Goal: Task Accomplishment & Management: Manage account settings

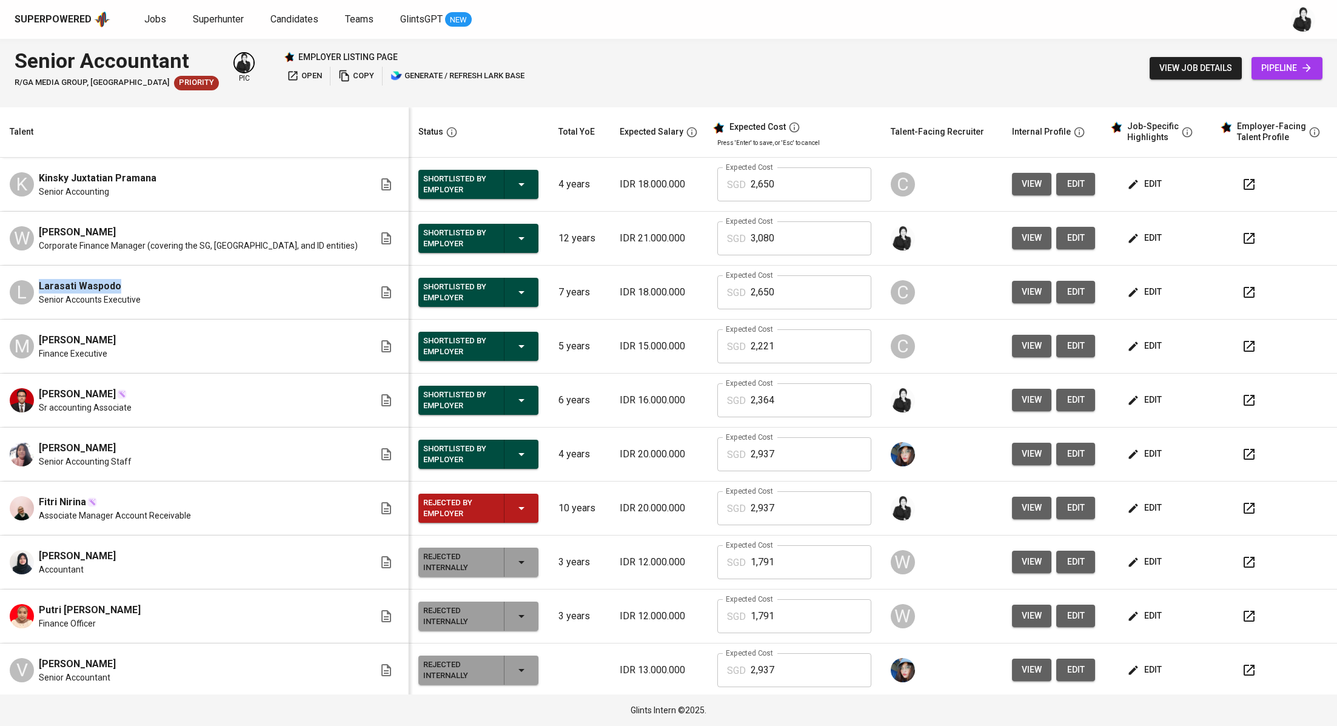
drag, startPoint x: 119, startPoint y: 283, endPoint x: 32, endPoint y: 288, distance: 88.0
click at [32, 288] on div "L Larasati Waspodo Senior Accounts Executive" at bounding box center [192, 292] width 364 height 27
drag, startPoint x: 39, startPoint y: 501, endPoint x: 85, endPoint y: 497, distance: 46.2
click at [85, 497] on div "Fitri Nirina" at bounding box center [115, 502] width 152 height 15
copy span "Fitri Nirina"
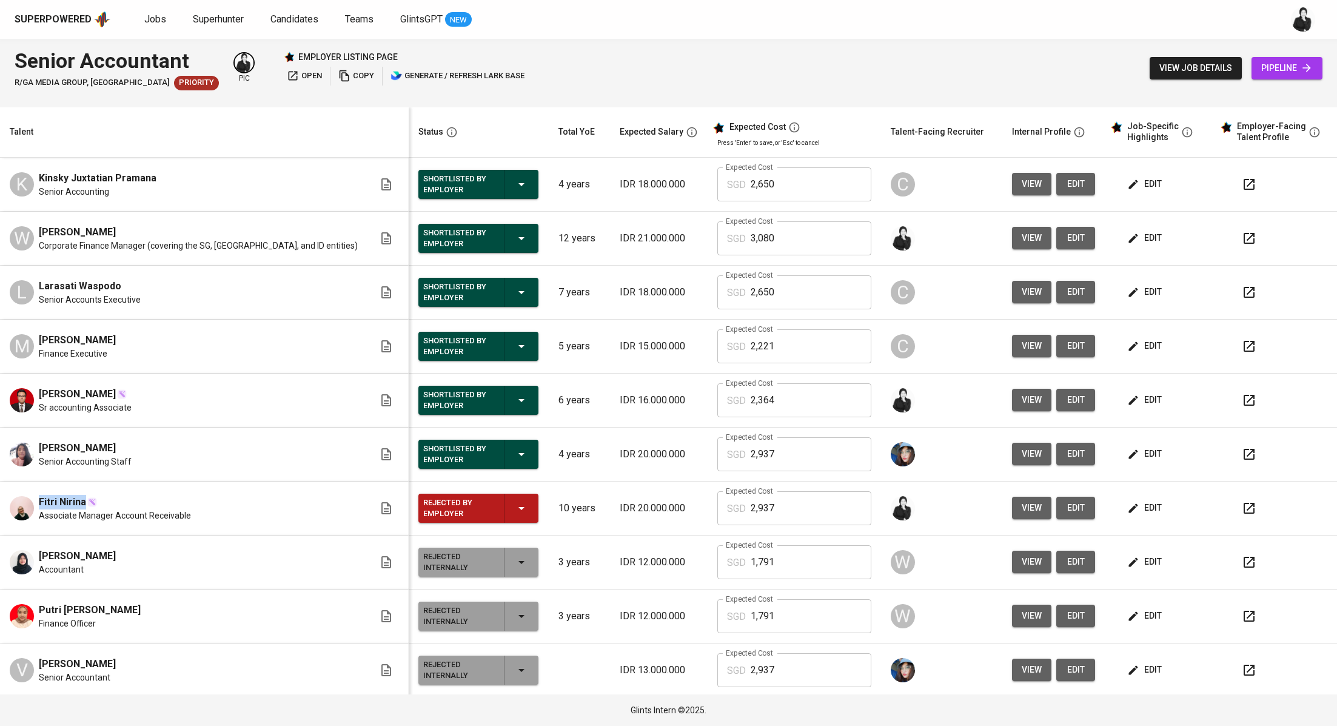
click at [1243, 505] on icon "button" at bounding box center [1248, 508] width 11 height 11
click at [212, 21] on span "Superhunter" at bounding box center [218, 19] width 51 height 12
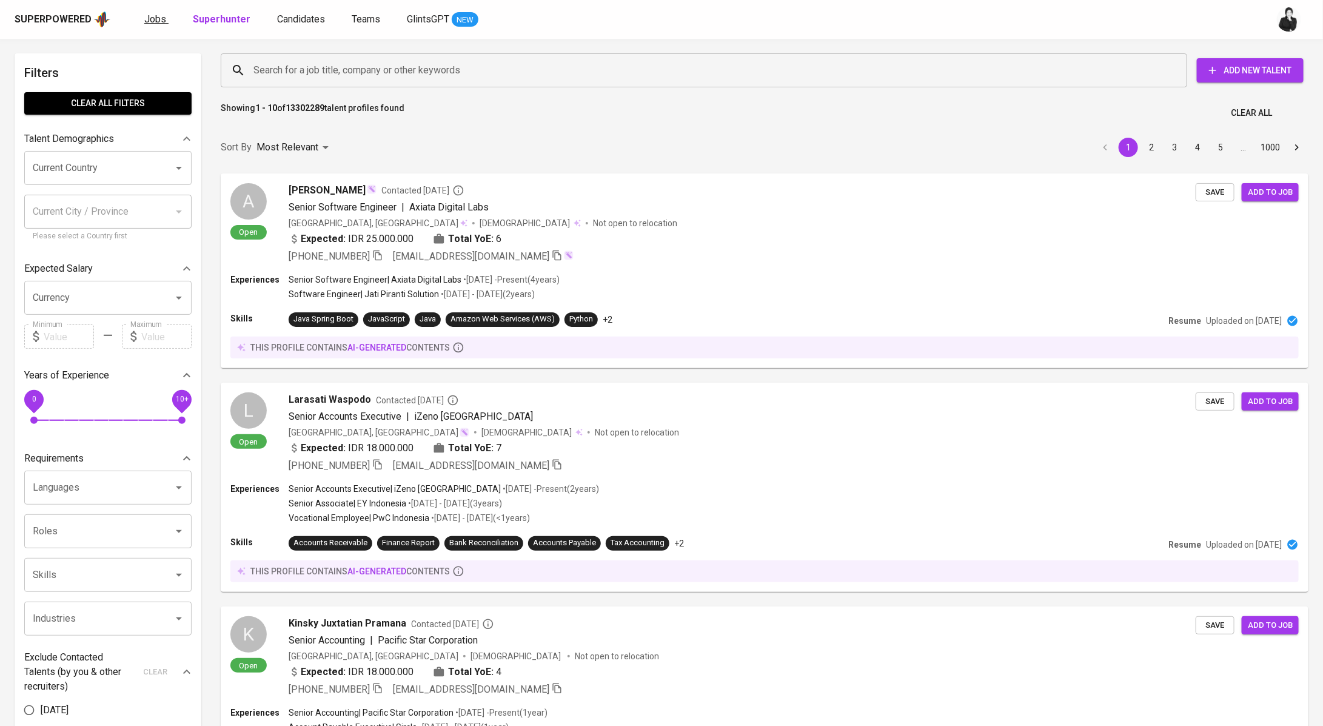
click at [149, 21] on span "Jobs" at bounding box center [155, 19] width 22 height 12
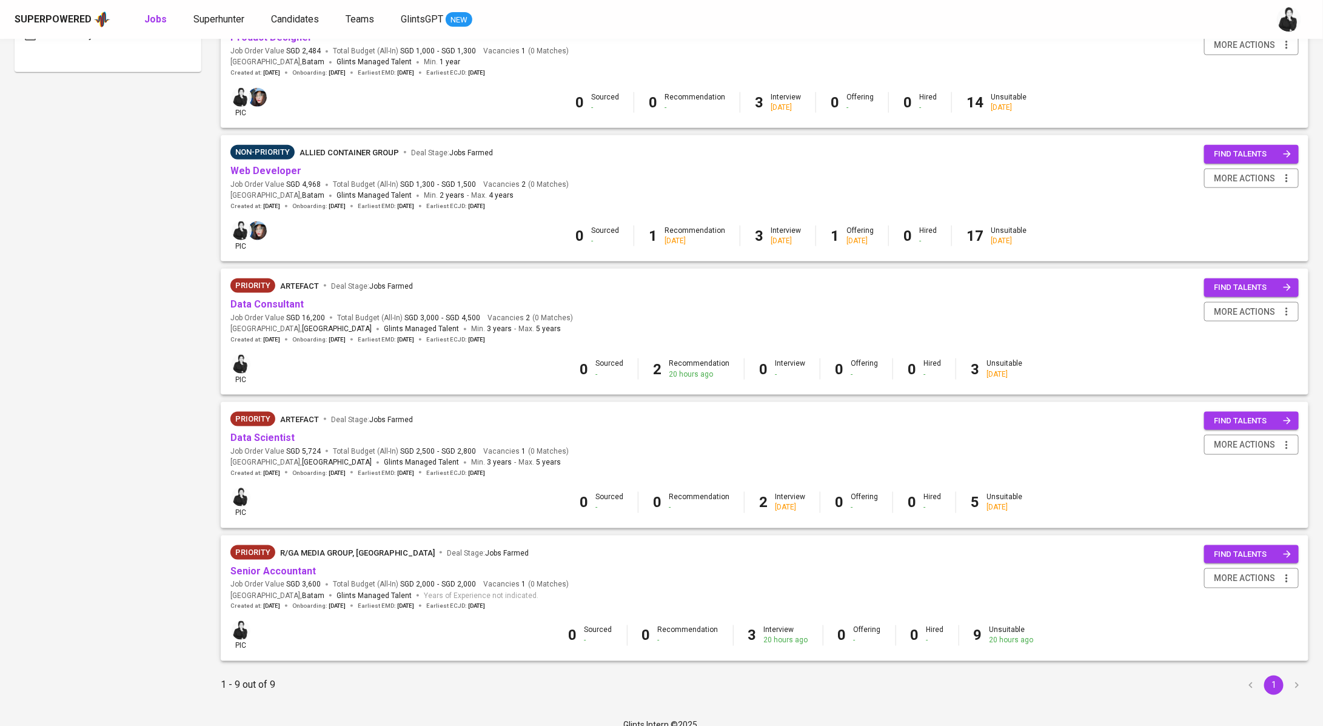
scroll to position [724, 0]
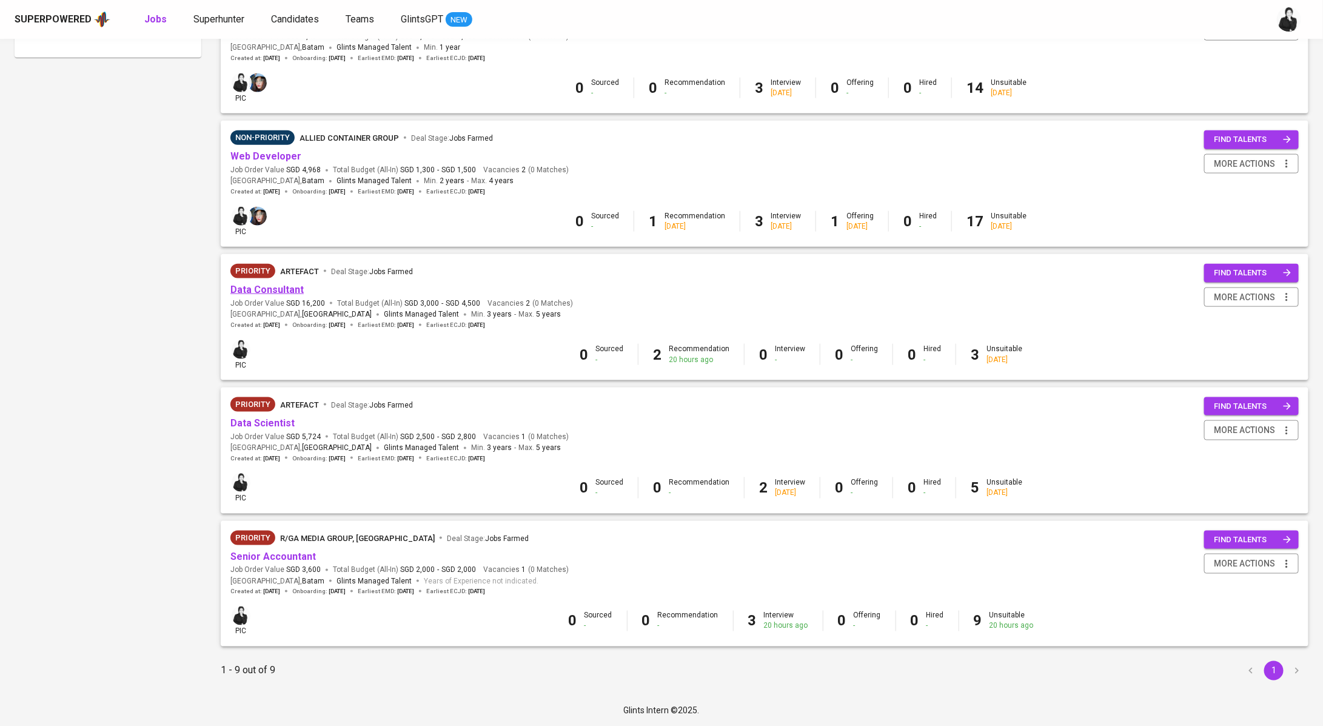
click at [292, 293] on link "Data Consultant" at bounding box center [266, 290] width 73 height 12
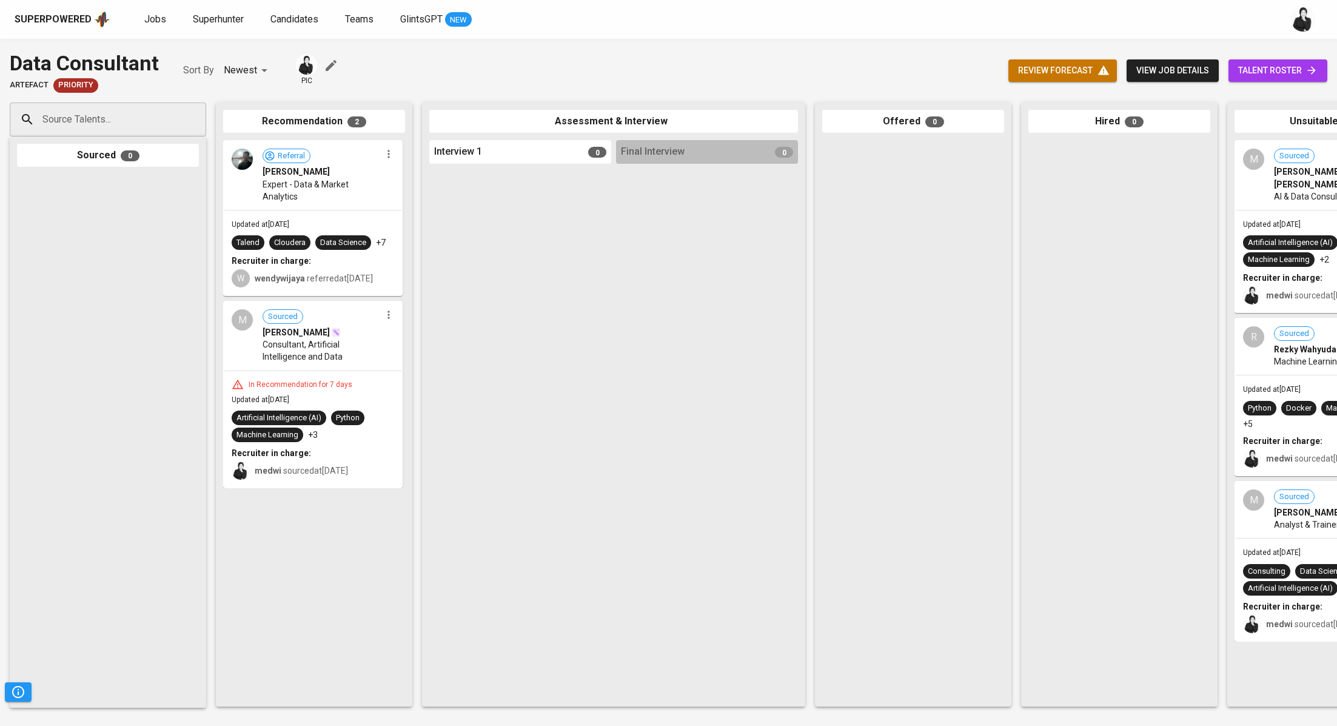
click at [1286, 75] on span "talent roster" at bounding box center [1277, 70] width 79 height 15
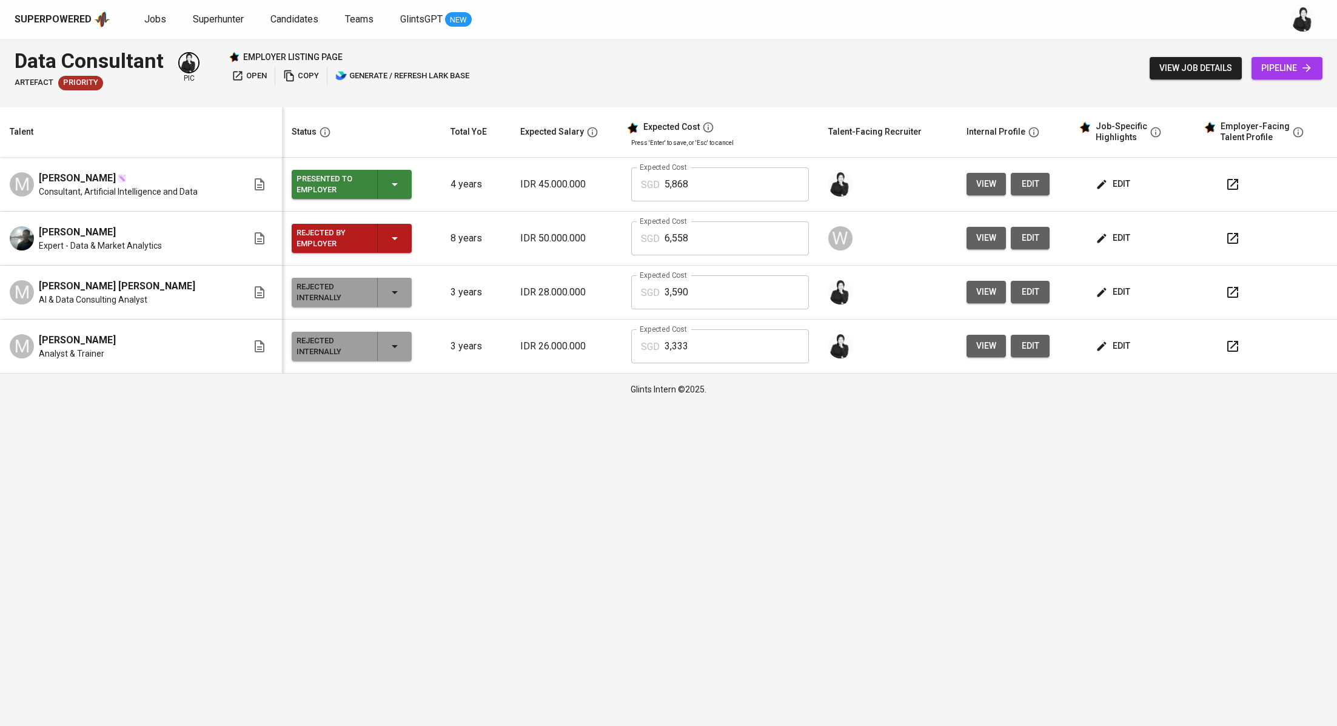
click at [1122, 183] on span "edit" at bounding box center [1114, 183] width 32 height 15
click at [1119, 184] on span "edit" at bounding box center [1114, 183] width 32 height 15
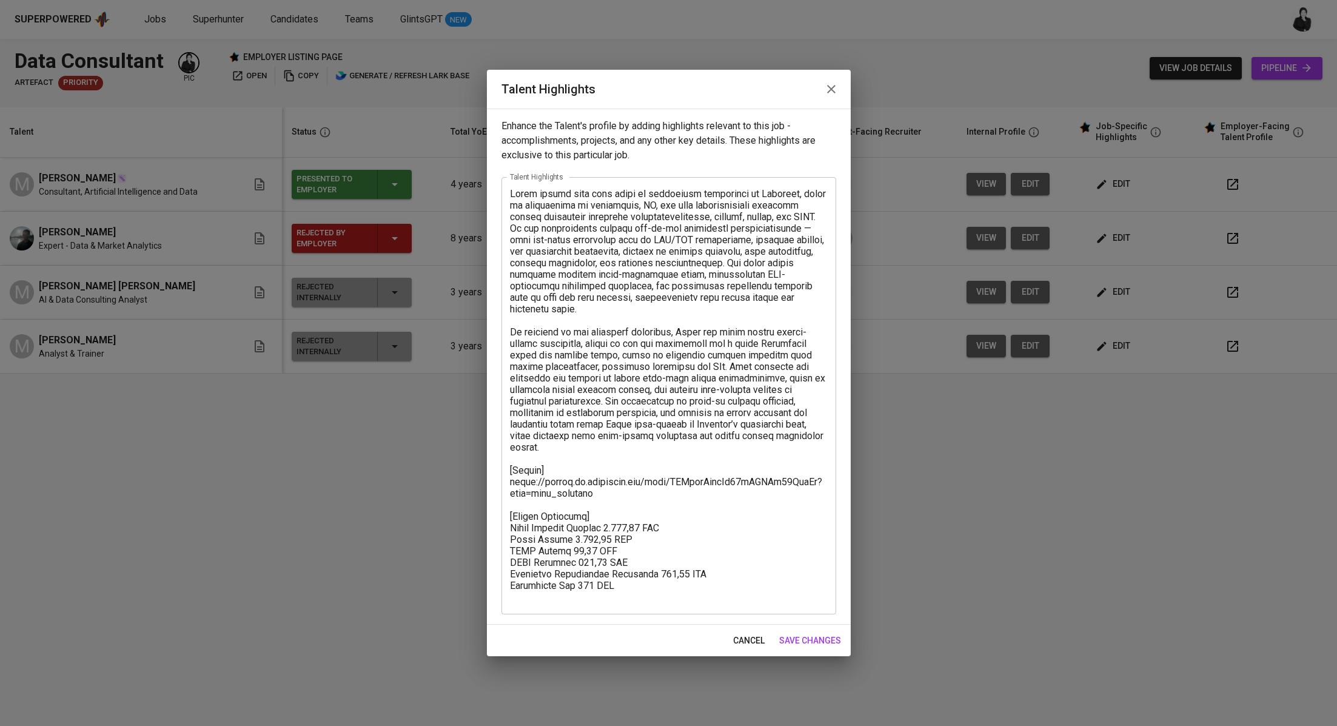
click at [829, 87] on icon "button" at bounding box center [831, 89] width 8 height 8
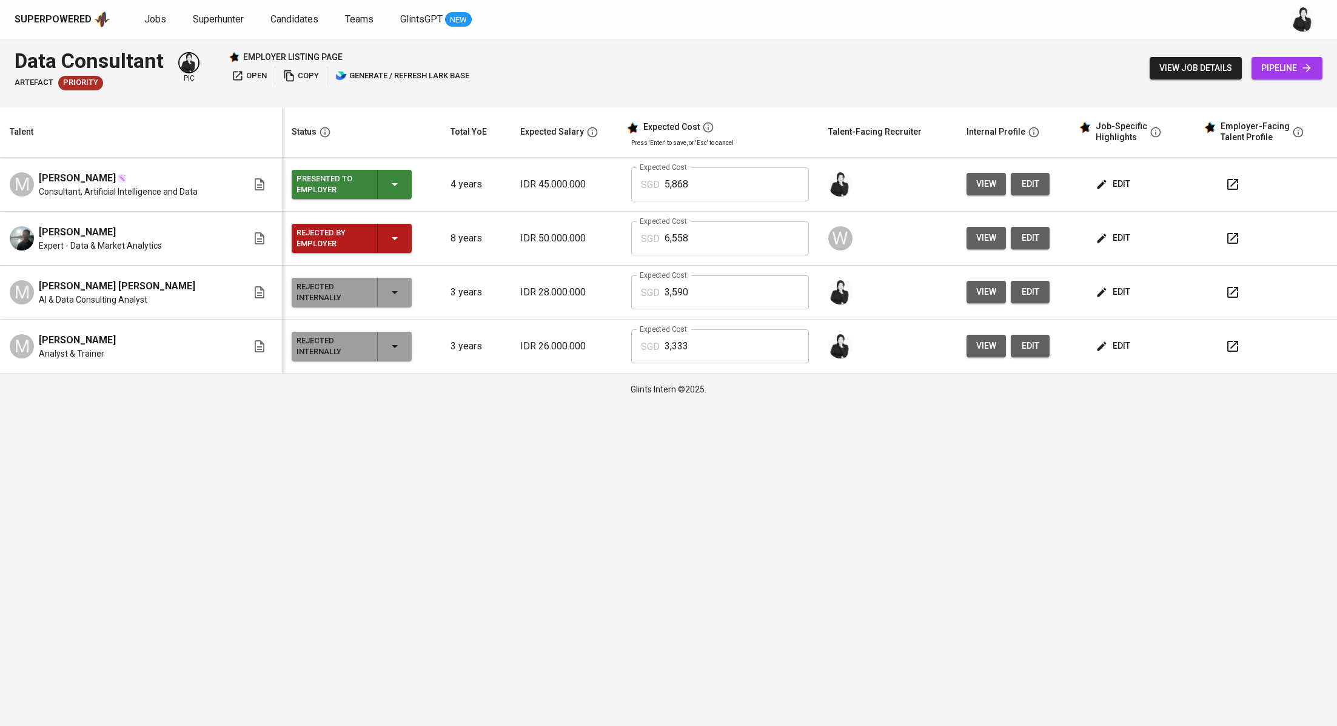
click at [1122, 181] on span "edit" at bounding box center [1114, 183] width 32 height 15
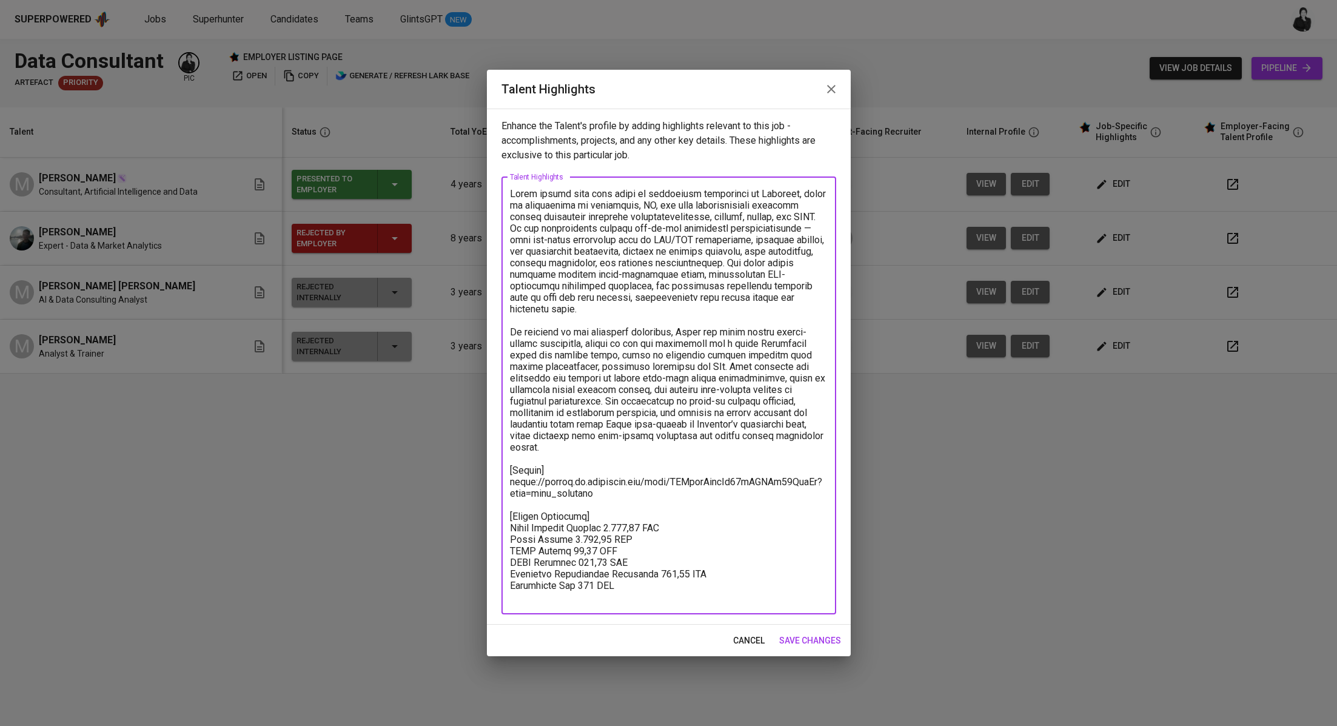
drag, startPoint x: 636, startPoint y: 573, endPoint x: 502, endPoint y: 506, distance: 149.9
click at [502, 506] on div "x Talent Highlights" at bounding box center [668, 395] width 335 height 437
click at [831, 87] on icon "button" at bounding box center [831, 89] width 15 height 15
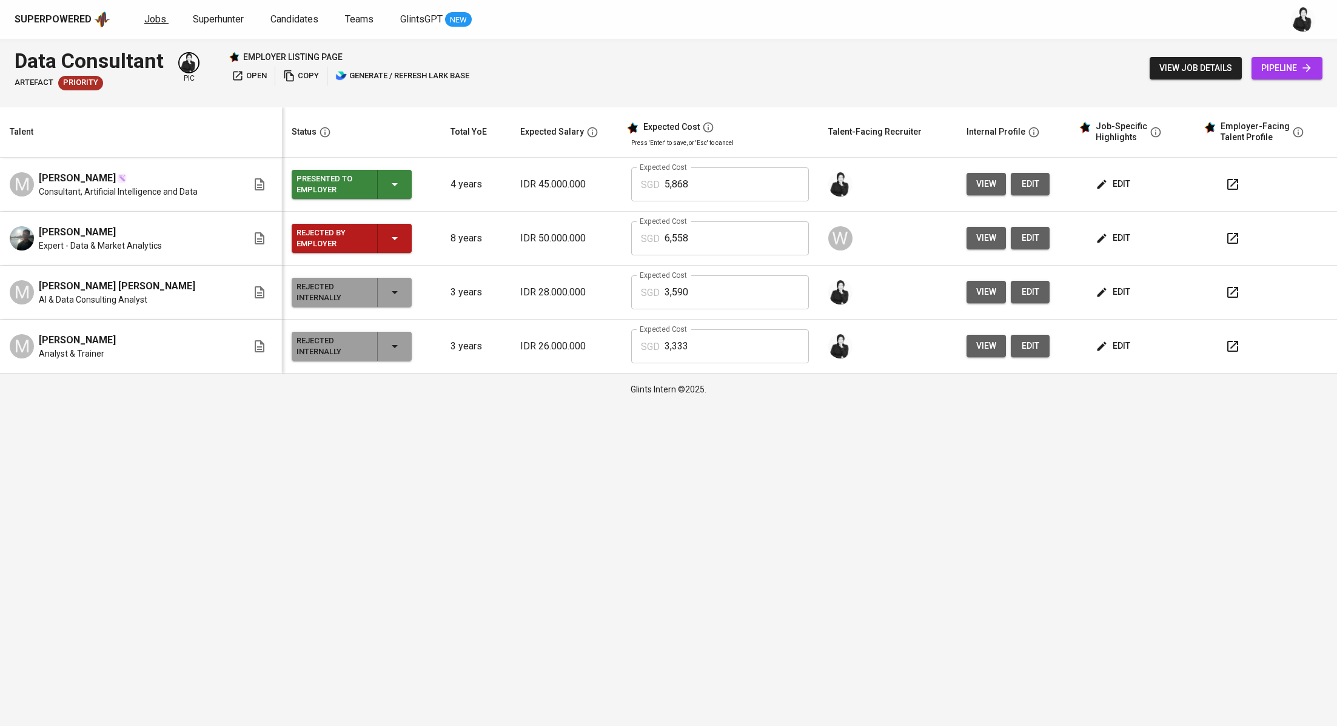
click at [150, 20] on span "Jobs" at bounding box center [155, 19] width 22 height 12
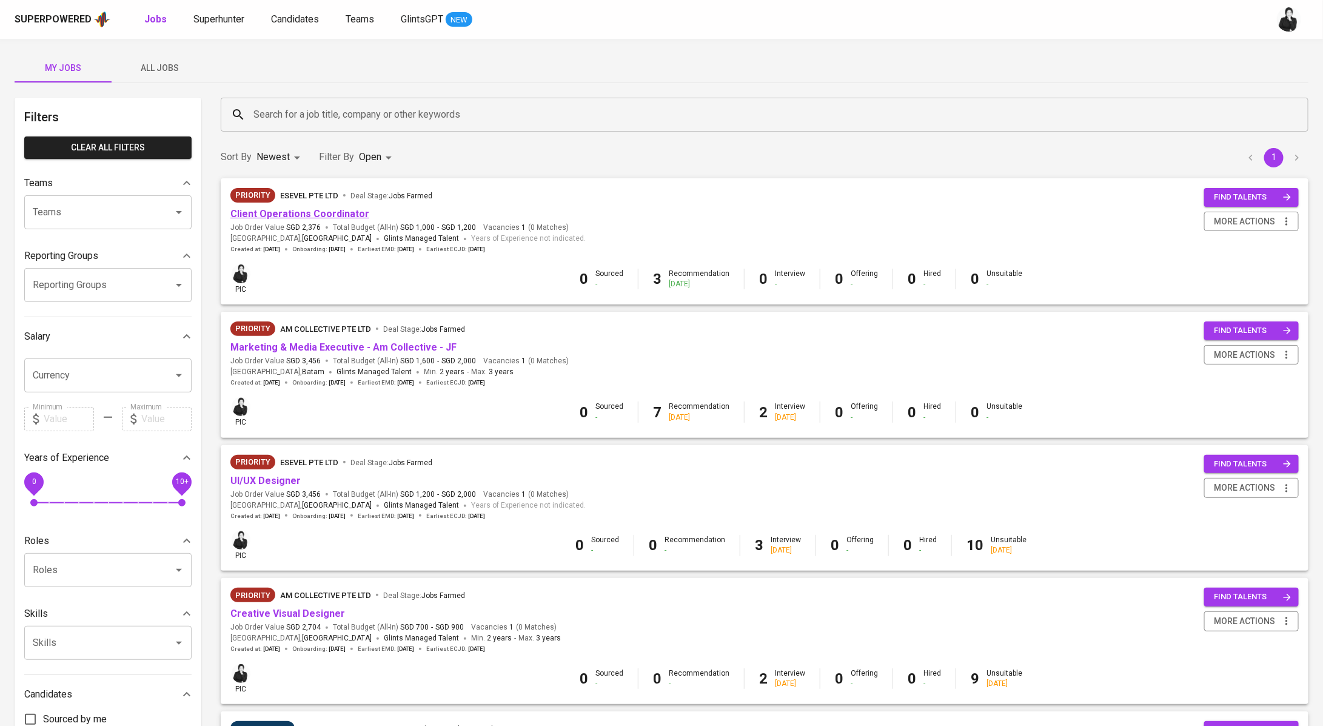
click at [310, 218] on link "Client Operations Coordinator" at bounding box center [299, 214] width 139 height 12
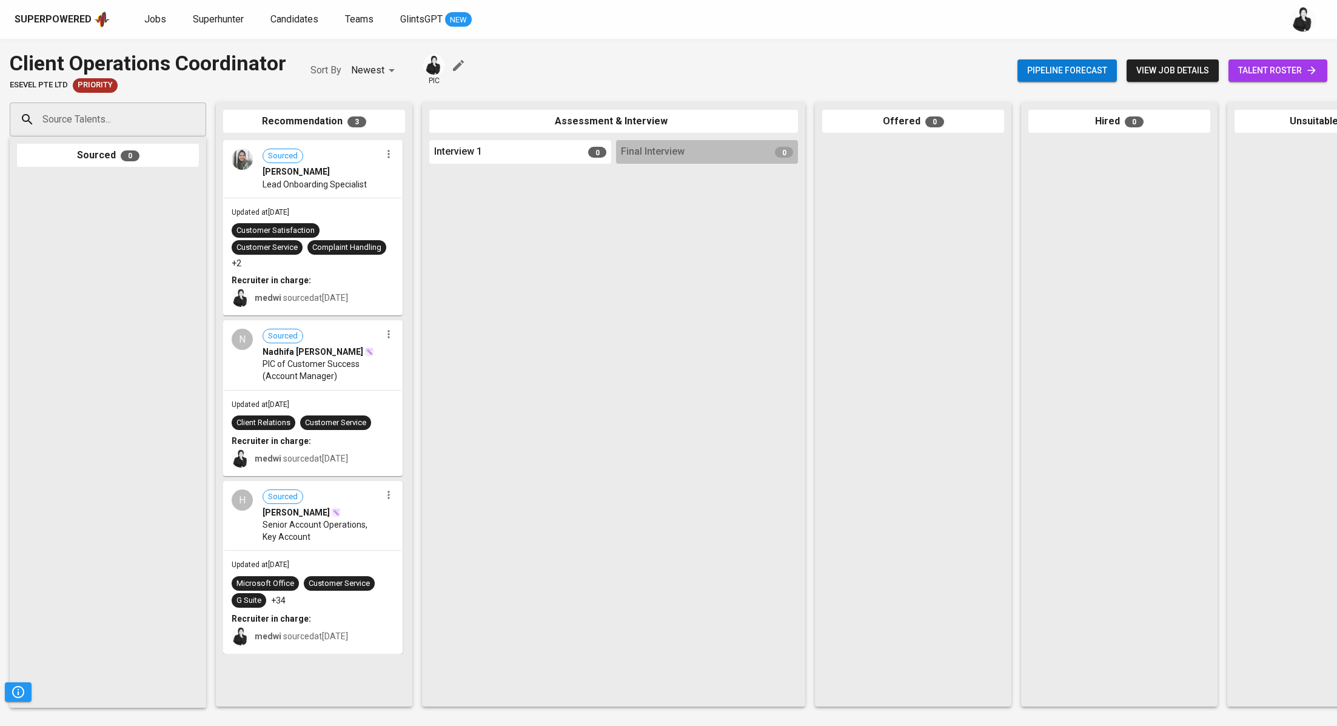
click at [1243, 70] on span "talent roster" at bounding box center [1277, 70] width 79 height 15
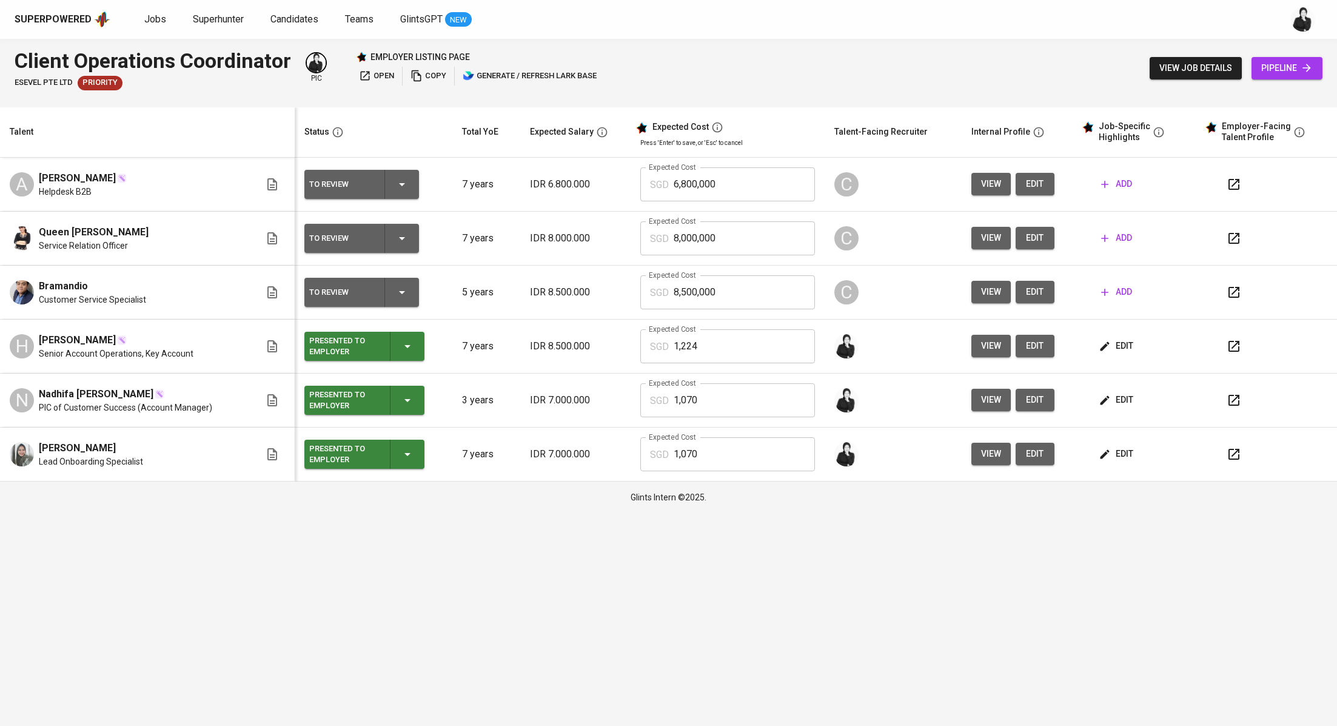
drag, startPoint x: 120, startPoint y: 447, endPoint x: 31, endPoint y: 442, distance: 89.2
click at [31, 442] on div "lisya meylida sari Lead Onboarding Specialist" at bounding box center [135, 454] width 250 height 27
copy span "[PERSON_NAME]"
drag, startPoint x: 290, startPoint y: 65, endPoint x: 0, endPoint y: 52, distance: 290.1
click at [0, 52] on div "Client Operations Coordinator ESEVEL PTE LTD Priority pic employer listing page…" at bounding box center [668, 68] width 1337 height 59
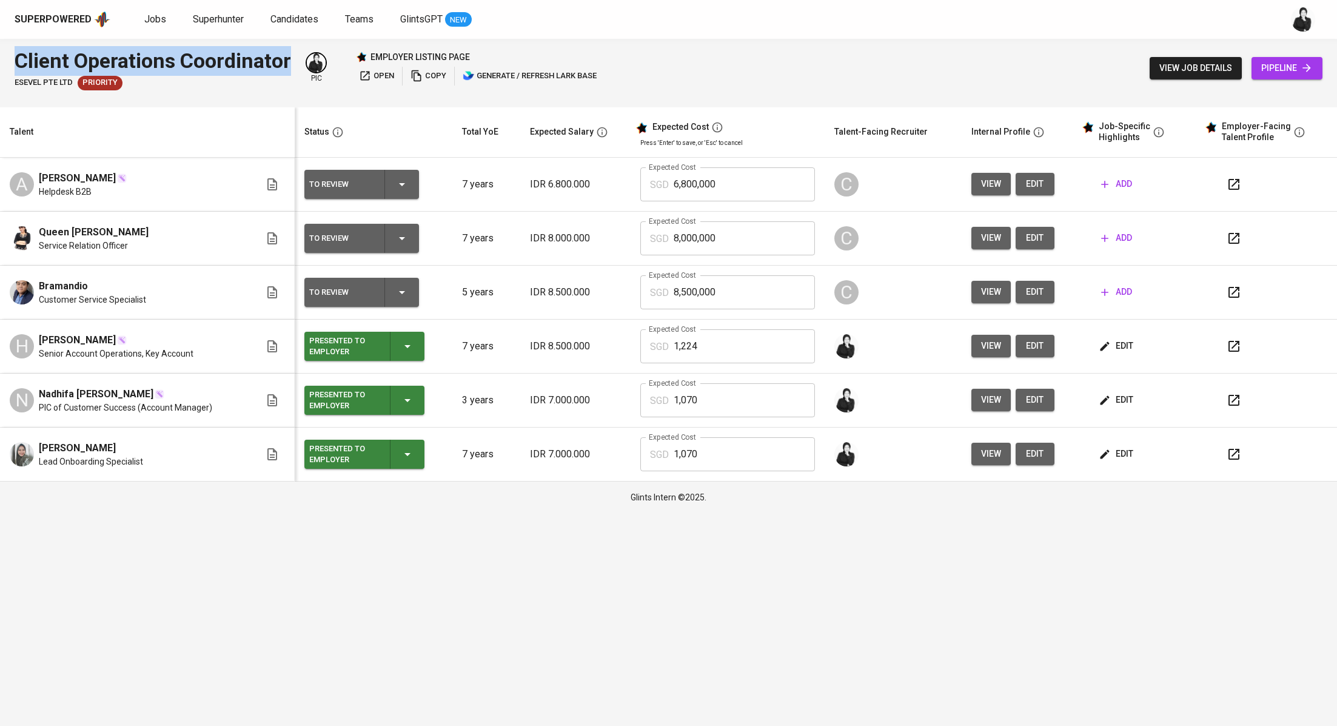
copy div "Client Operations Coordinator"
click at [1223, 458] on button "button" at bounding box center [1233, 454] width 29 height 29
click at [152, 21] on span "Jobs" at bounding box center [155, 19] width 22 height 12
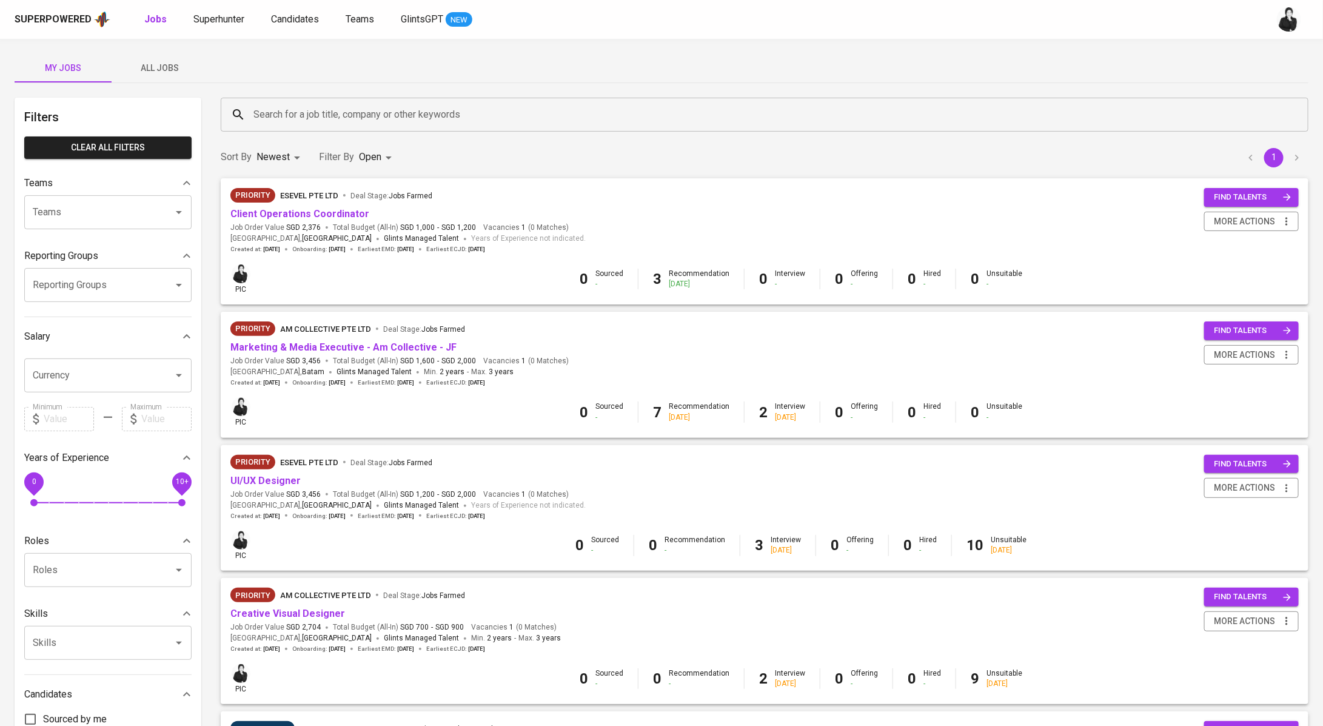
click at [212, 12] on link "Superhunter" at bounding box center [219, 19] width 53 height 15
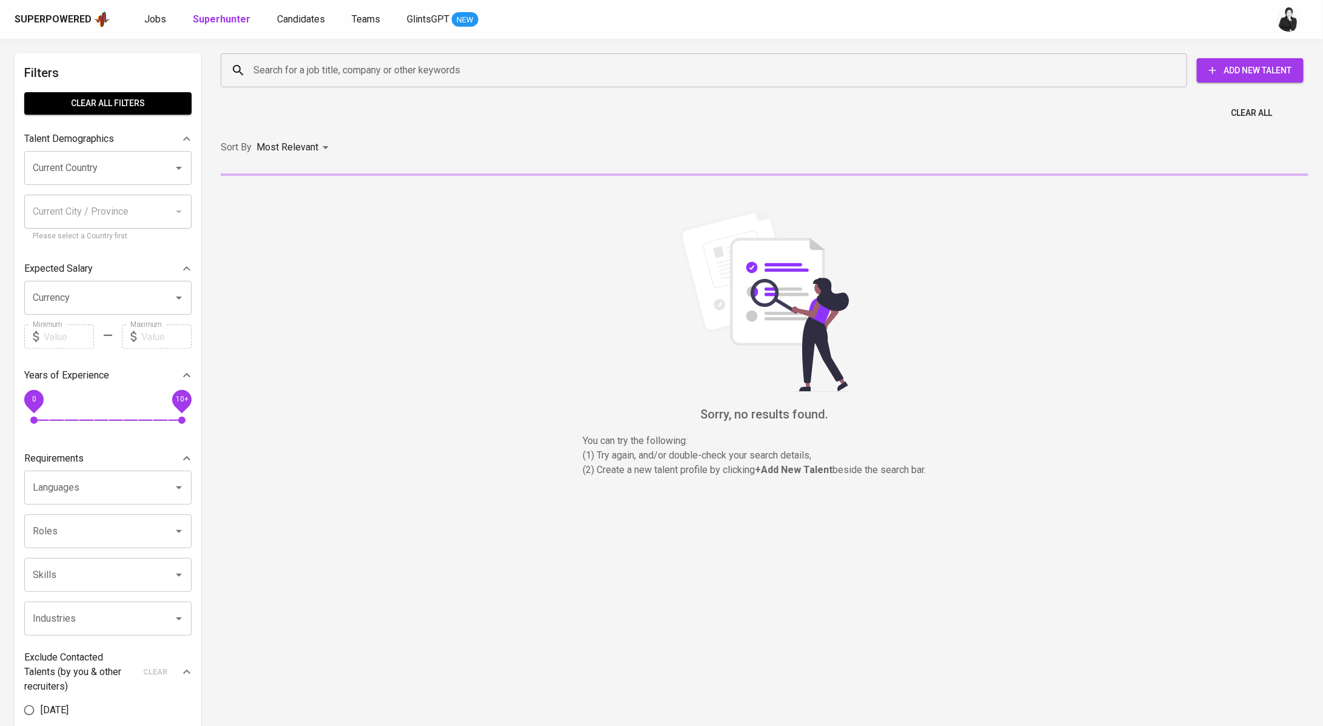
click at [289, 89] on div "Search for a job title, company or other keywords Search for a job title, compa…" at bounding box center [762, 70] width 1088 height 39
click at [319, 79] on input "Search for a job title, company or other keywords" at bounding box center [706, 70] width 913 height 23
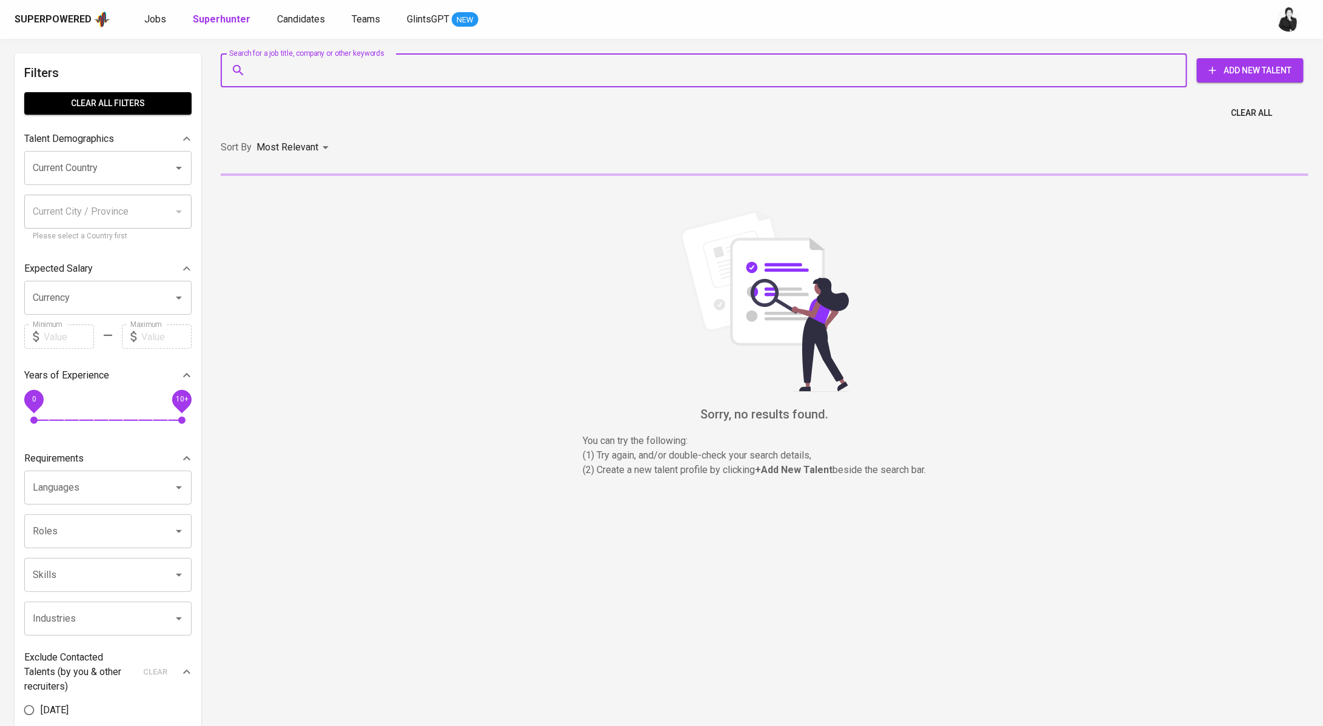
paste input "L luluhandayany@gmail.com"
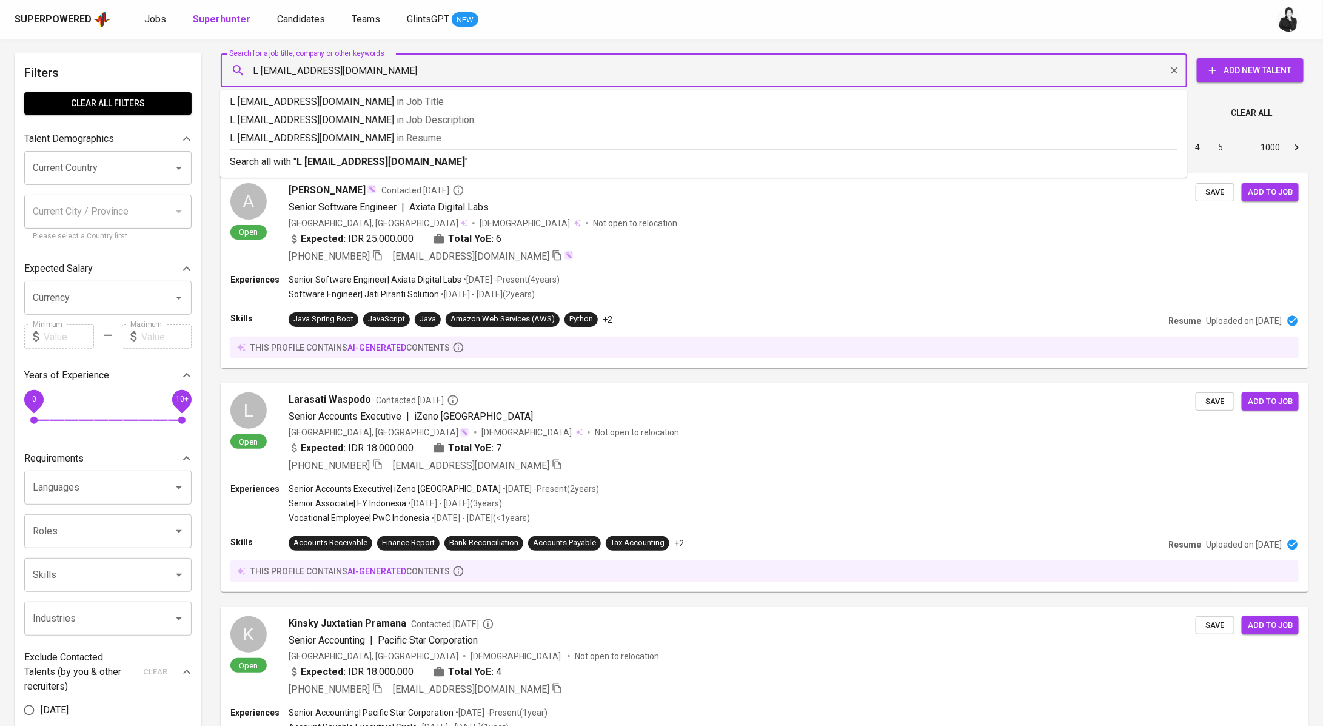
drag, startPoint x: 261, startPoint y: 72, endPoint x: 230, endPoint y: 72, distance: 30.3
click at [230, 72] on div "L luluhandayany@gmail.com Search for a job title, company or other keywords" at bounding box center [704, 70] width 966 height 34
type input "luluhandayany@gmail.com"
click at [295, 169] on p "Search all with " luluhandayany@gmail.com "" at bounding box center [704, 162] width 948 height 15
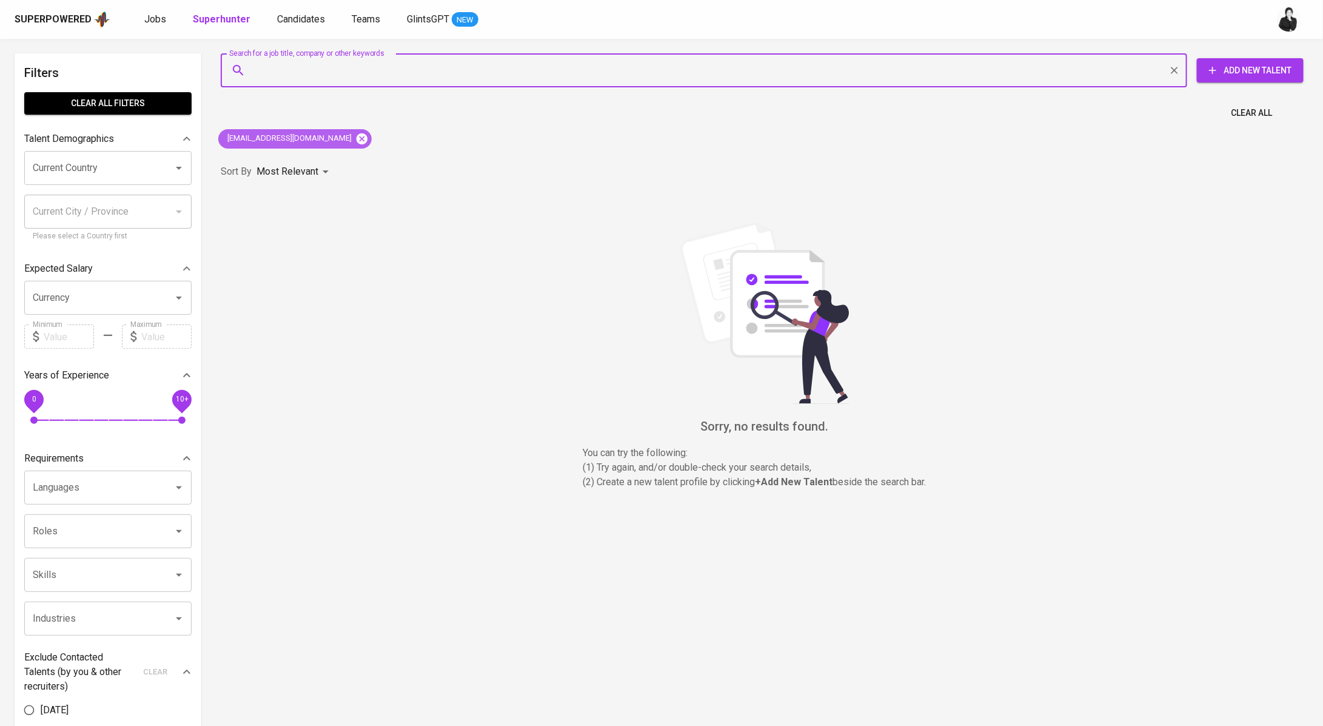
click at [355, 135] on icon at bounding box center [361, 138] width 13 height 13
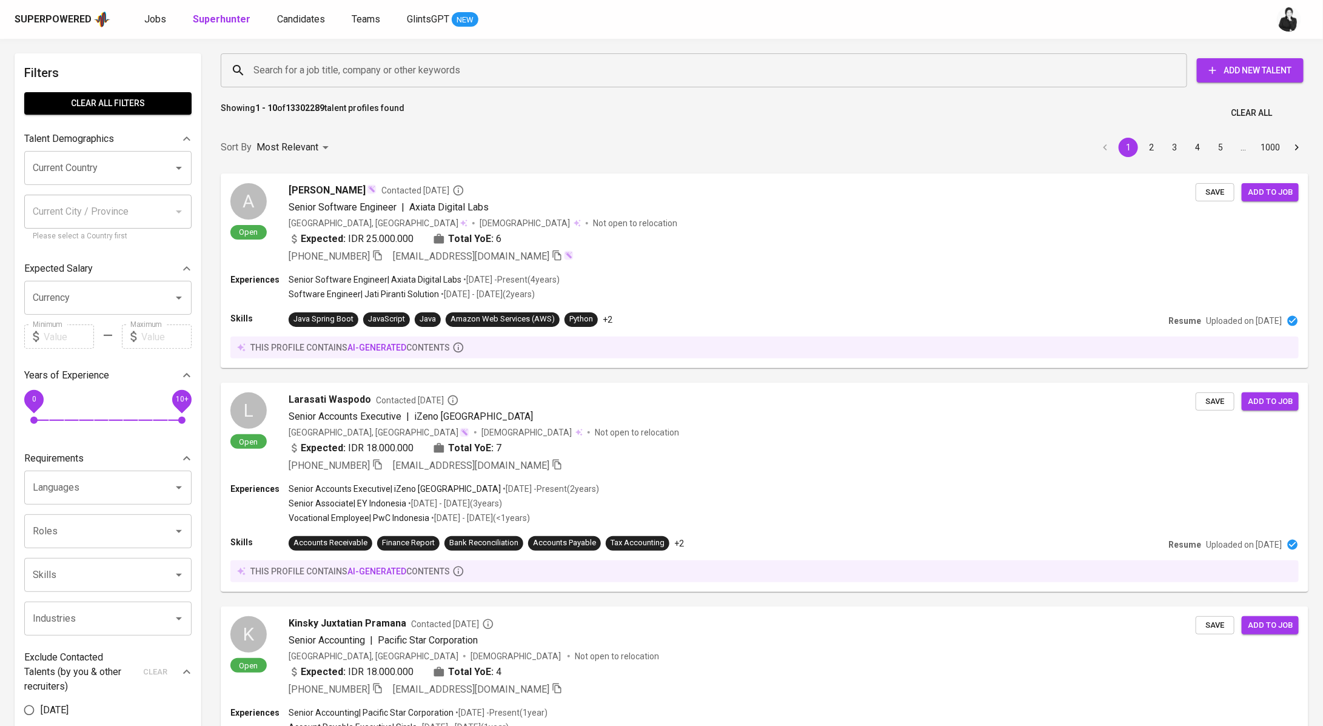
click at [355, 75] on input "Search for a job title, company or other keywords" at bounding box center [706, 70] width 913 height 23
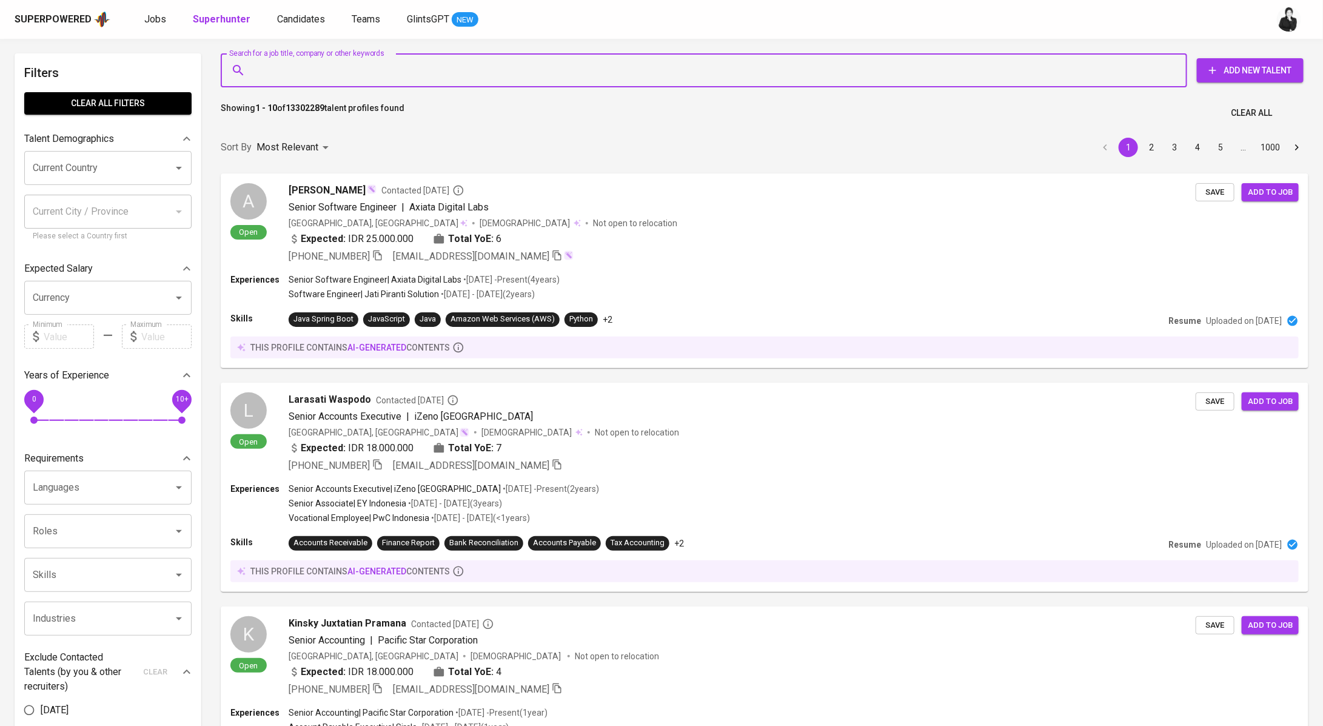
paste input "[EMAIL_ADDRESS][DOMAIN_NAME]"
type input "[EMAIL_ADDRESS][DOMAIN_NAME]"
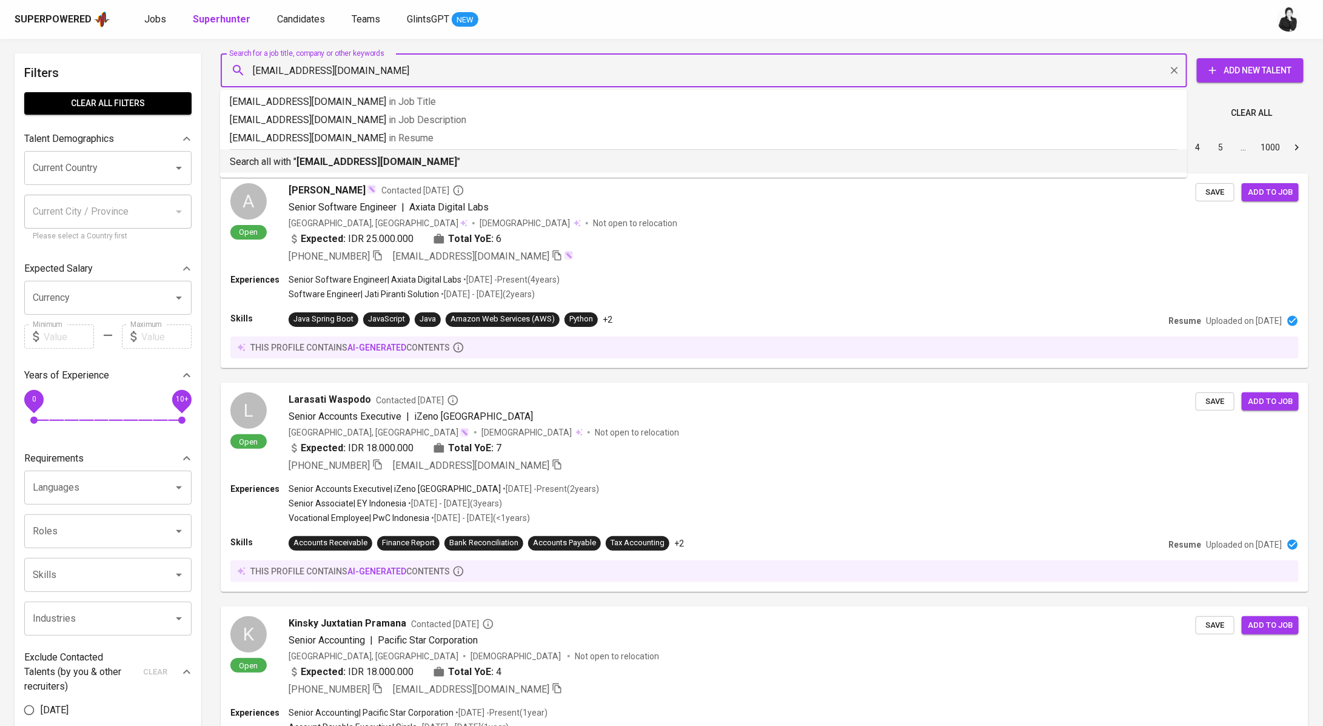
click at [383, 152] on div "Search all with " emilmaulanasinaga@gmail.com "" at bounding box center [704, 159] width 948 height 20
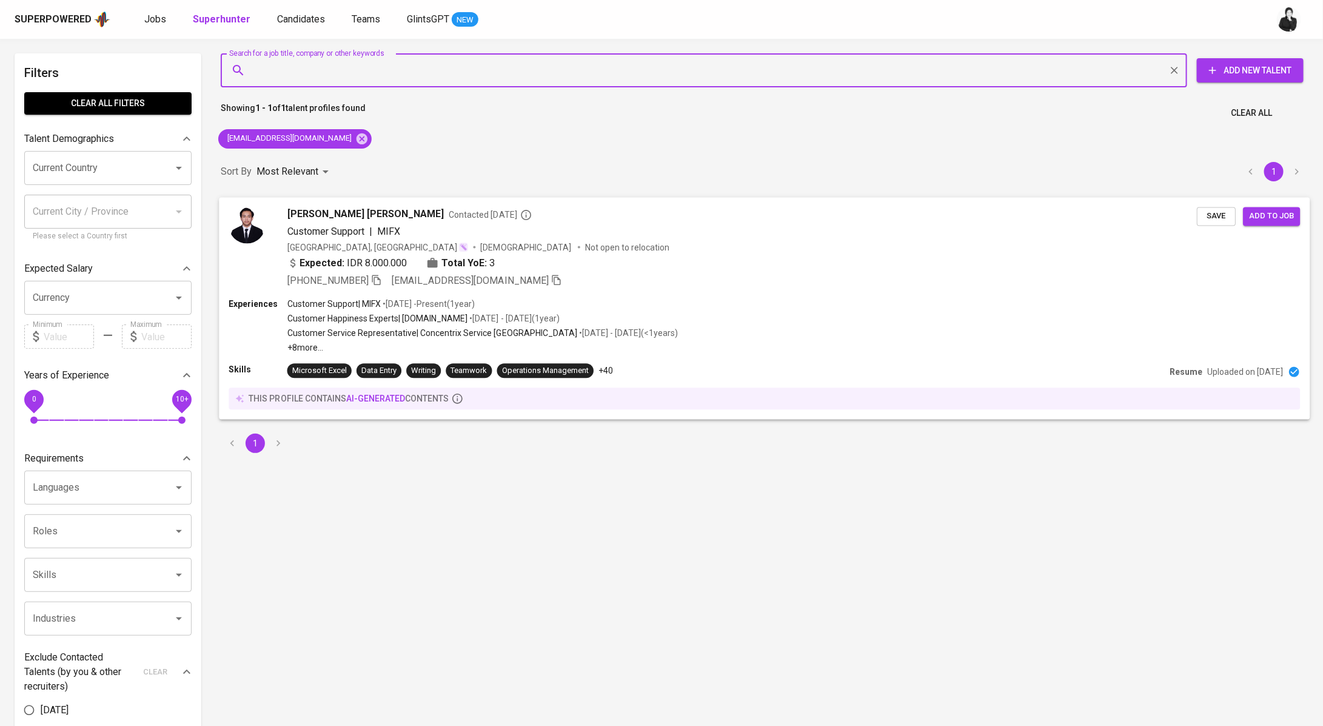
click at [367, 216] on span "[PERSON_NAME] [PERSON_NAME]" at bounding box center [365, 214] width 157 height 15
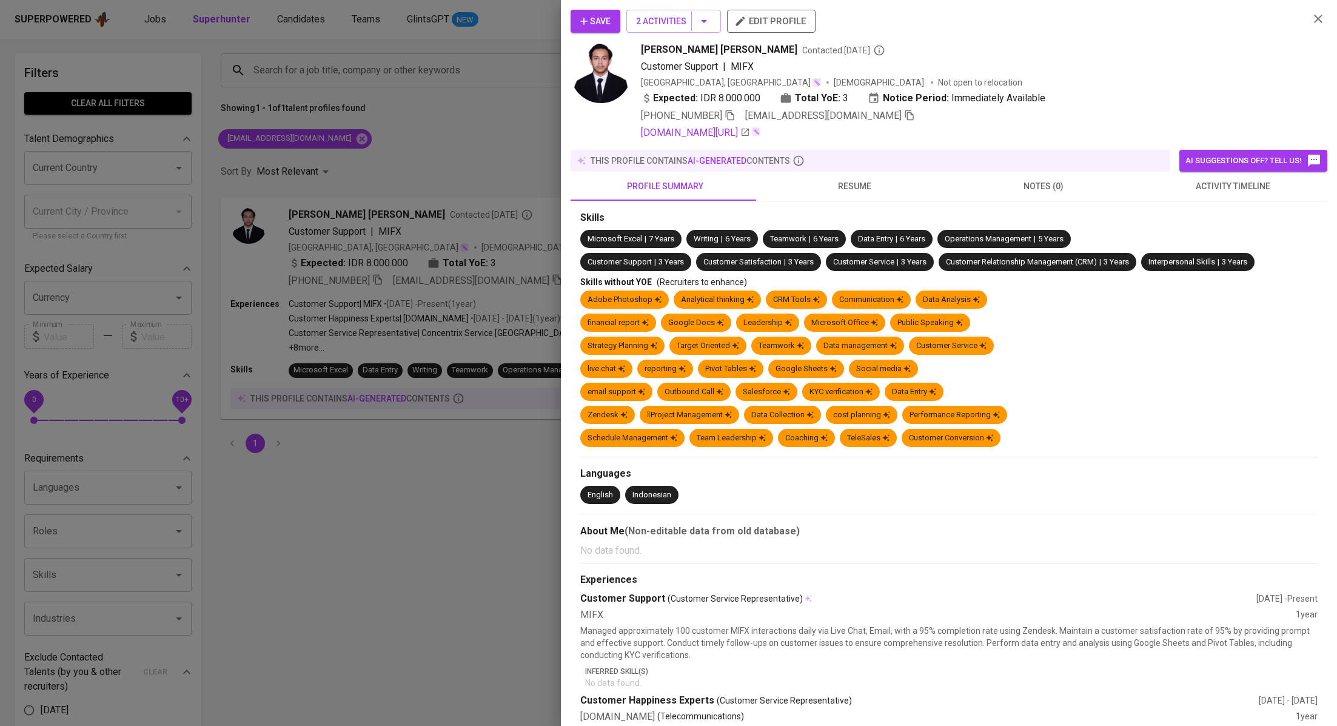
click at [1205, 193] on span "activity timeline" at bounding box center [1232, 186] width 175 height 15
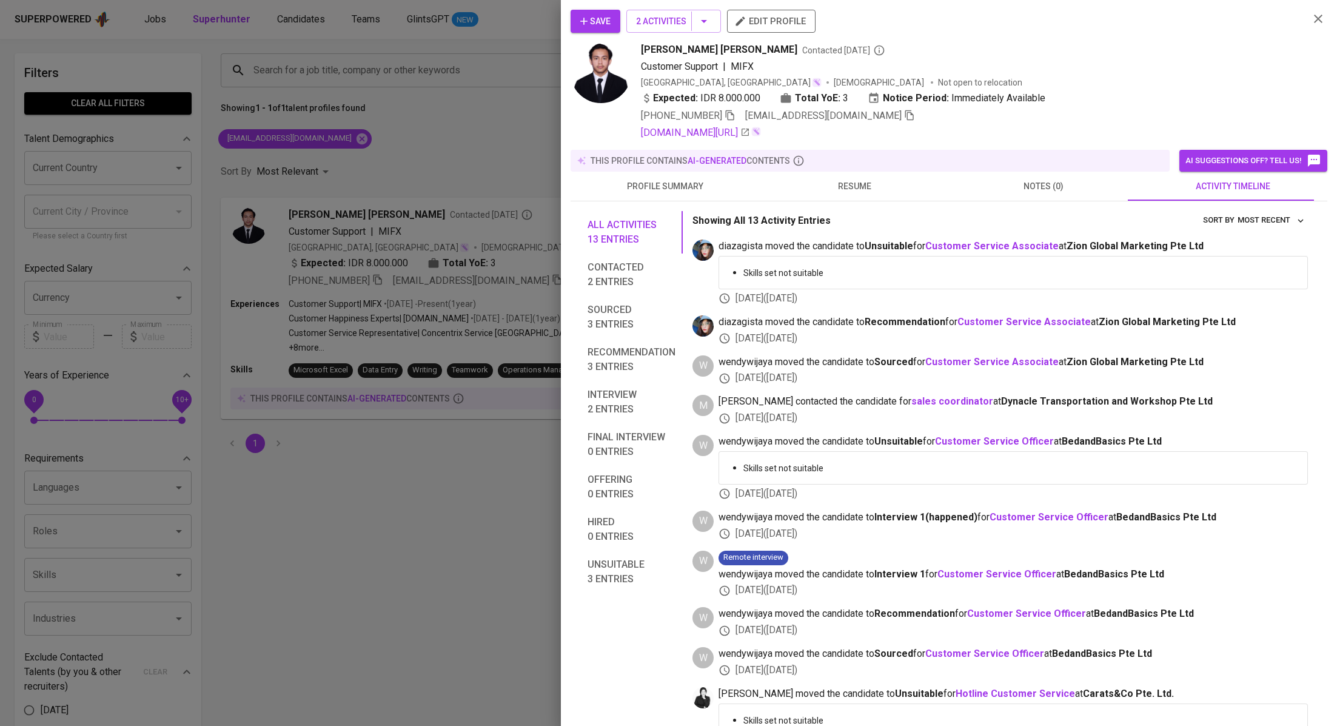
click at [585, 21] on icon "button" at bounding box center [584, 21] width 12 height 12
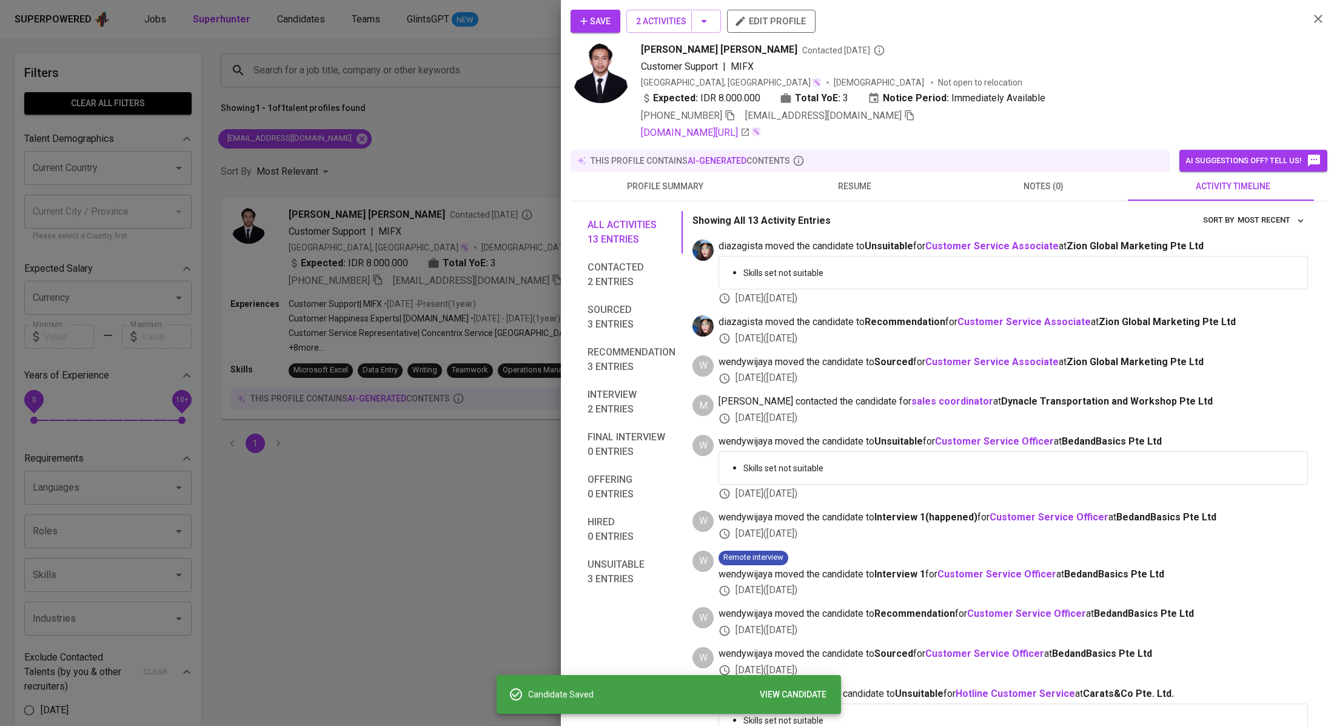
click at [341, 288] on div at bounding box center [668, 363] width 1337 height 726
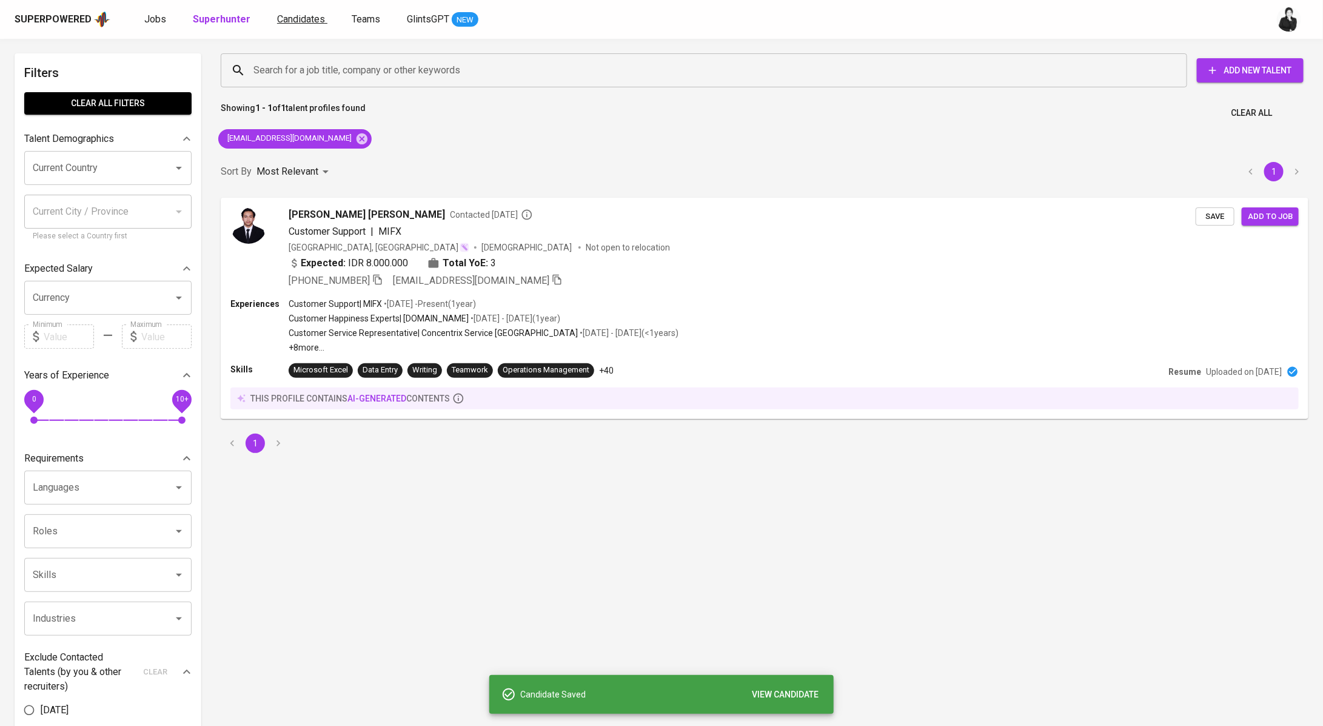
click at [292, 19] on span "Candidates" at bounding box center [301, 19] width 48 height 12
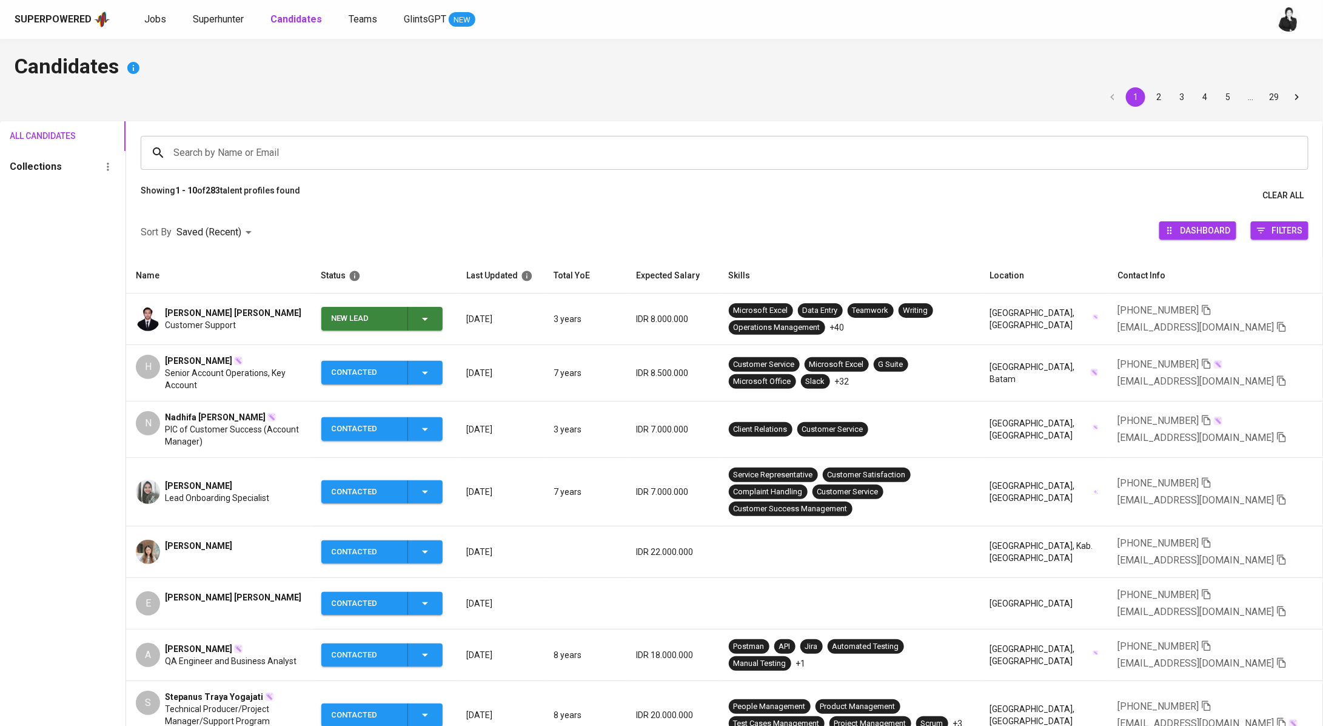
click at [432, 318] on icon "button" at bounding box center [425, 319] width 15 height 15
click at [405, 376] on li "Contacted" at bounding box center [387, 370] width 121 height 22
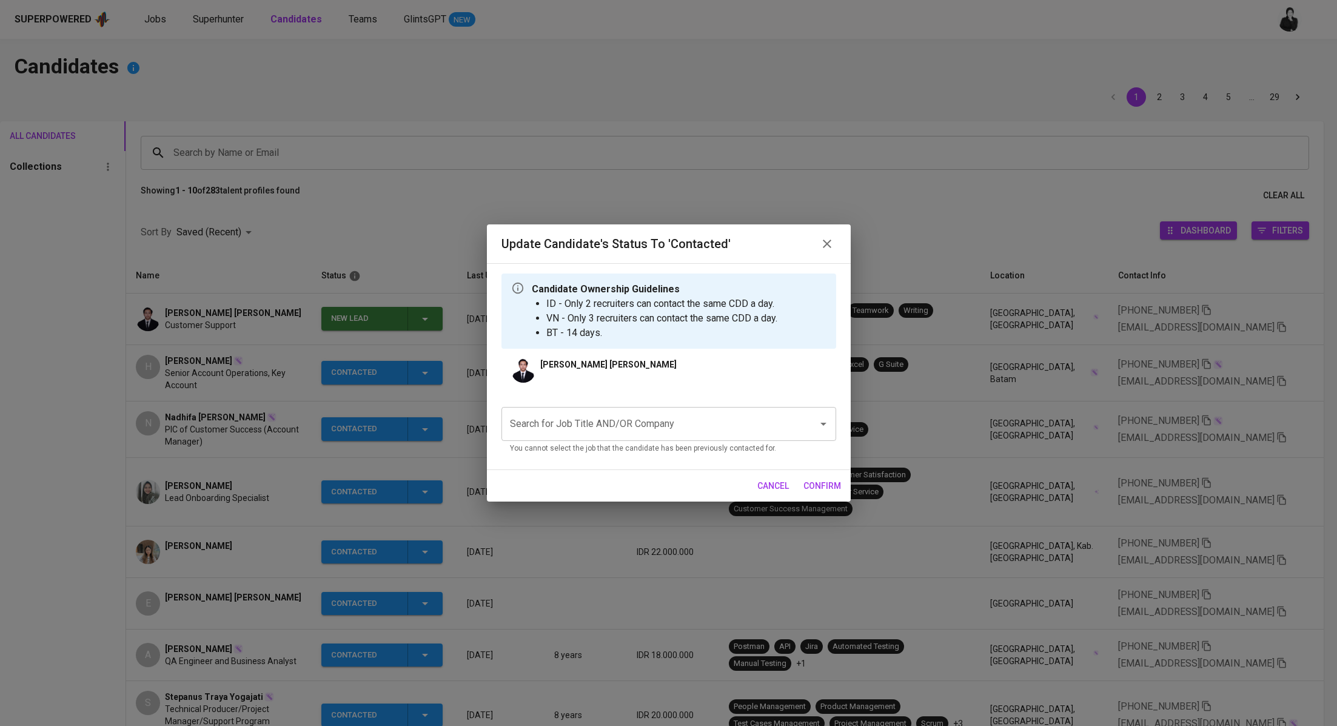
click at [602, 434] on input "Search for Job Title AND/OR Company" at bounding box center [652, 423] width 290 height 23
click at [787, 452] on li "Client Operations Coordinator (ESEVEL PTE LTD)" at bounding box center [668, 459] width 335 height 22
type input "client"
click at [832, 483] on span "confirm" at bounding box center [822, 485] width 38 height 15
